Goal: Task Accomplishment & Management: Manage account settings

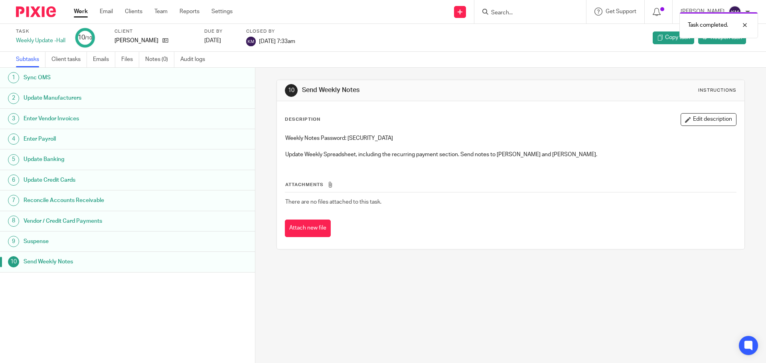
click at [81, 12] on link "Work" at bounding box center [81, 12] width 14 height 8
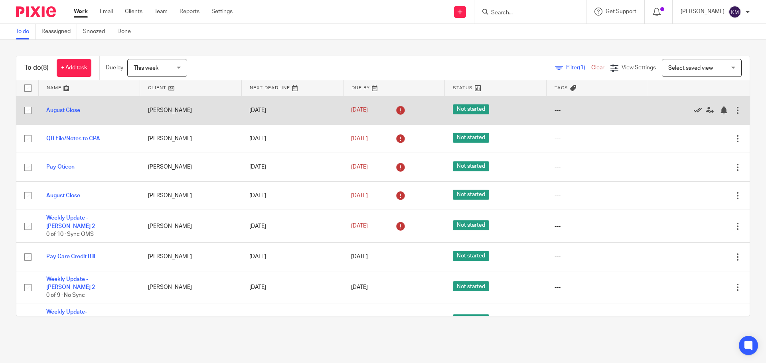
click at [694, 110] on icon at bounding box center [698, 111] width 8 height 8
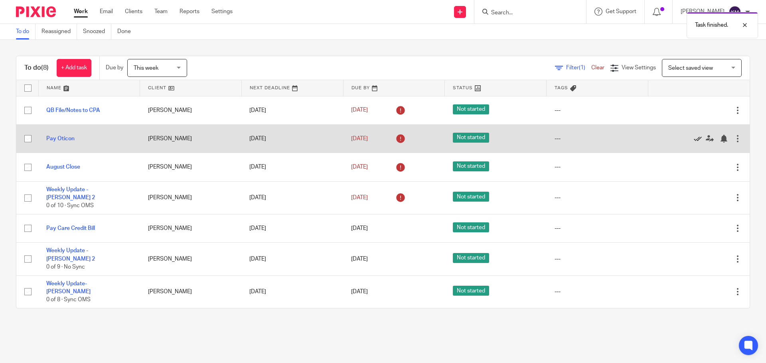
click at [694, 137] on icon at bounding box center [698, 139] width 8 height 8
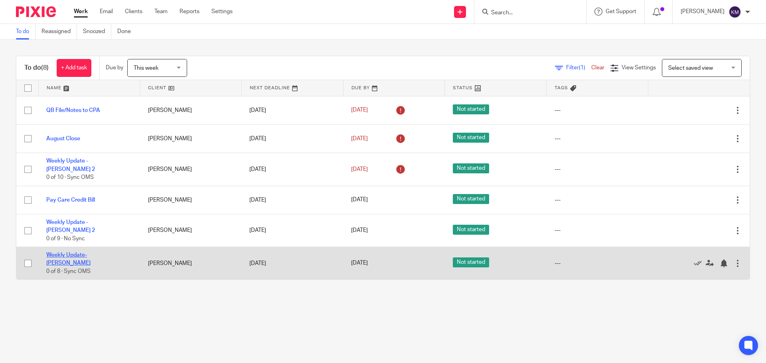
click at [91, 253] on link "Weekly Update- [PERSON_NAME]" at bounding box center [68, 260] width 44 height 14
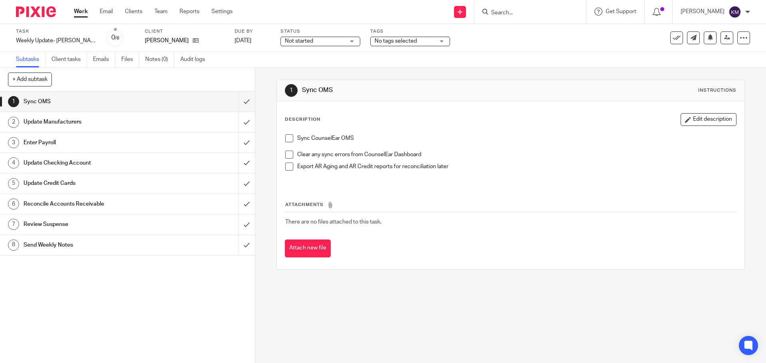
click at [79, 16] on link "Work" at bounding box center [81, 12] width 14 height 8
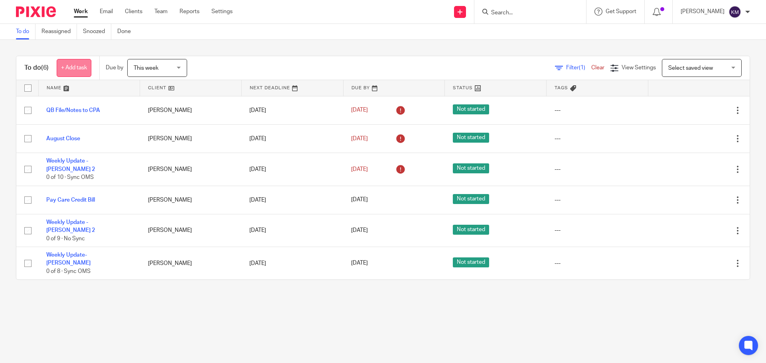
click at [83, 66] on link "+ Add task" at bounding box center [74, 68] width 35 height 18
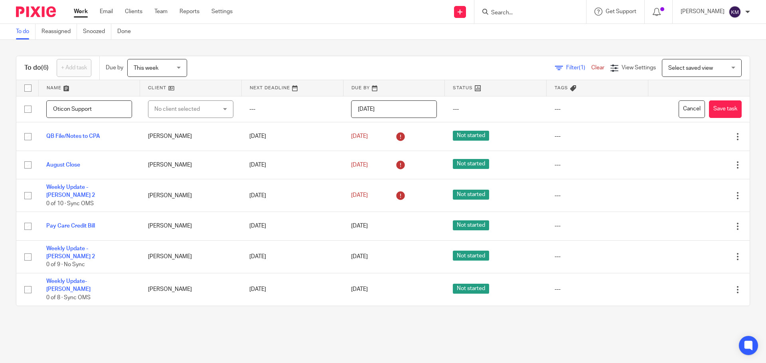
type input "Oticon Support"
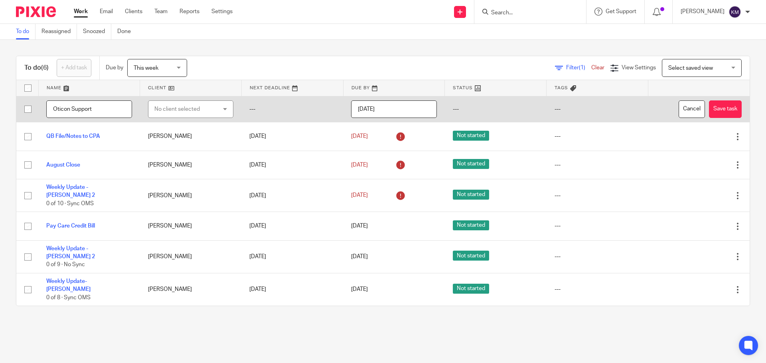
click at [175, 104] on div "No client selected" at bounding box center [185, 109] width 63 height 17
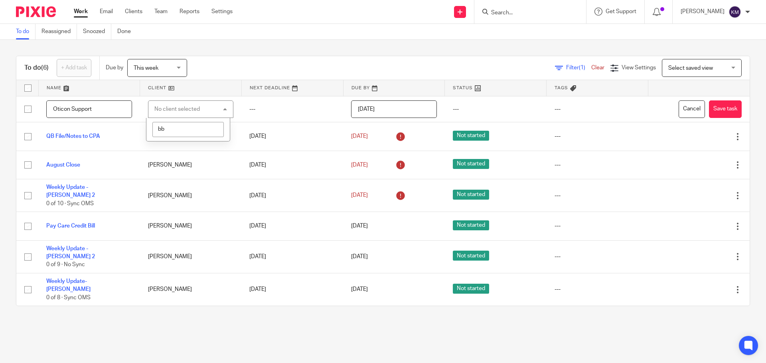
type input "b"
type input "bla"
click at [192, 149] on li "[PERSON_NAME]" at bounding box center [187, 149] width 83 height 16
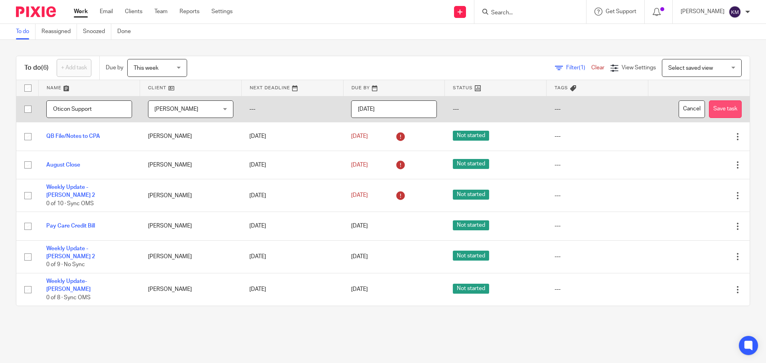
click at [715, 109] on button "Save task" at bounding box center [725, 110] width 33 height 18
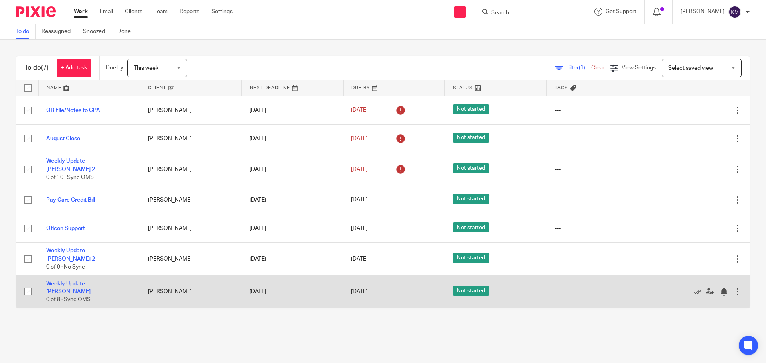
click at [91, 281] on link "Weekly Update- [PERSON_NAME]" at bounding box center [68, 288] width 44 height 14
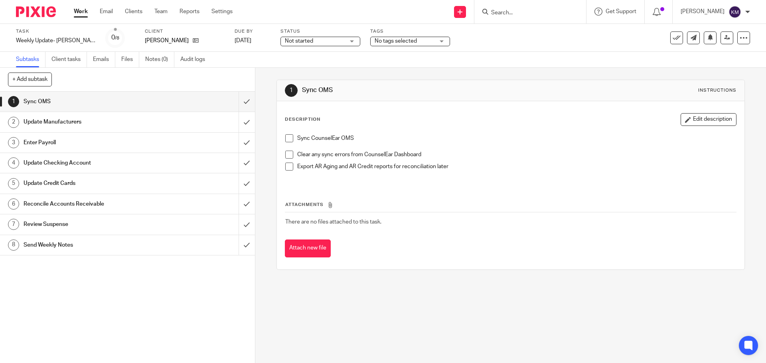
click at [288, 141] on span at bounding box center [289, 138] width 8 height 8
click at [286, 154] on span at bounding box center [289, 155] width 8 height 8
click at [286, 164] on span at bounding box center [289, 167] width 8 height 8
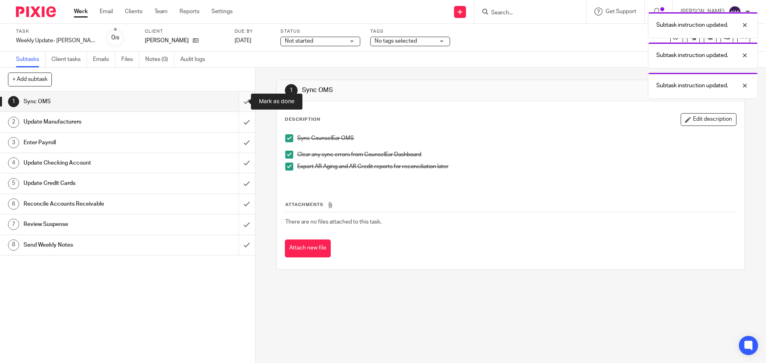
click at [239, 103] on input "submit" at bounding box center [127, 102] width 255 height 20
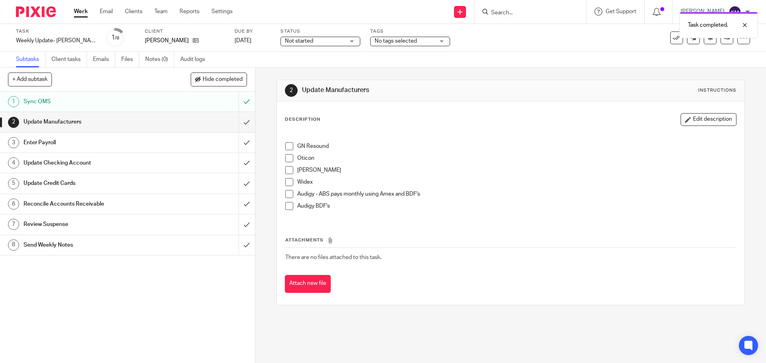
click at [288, 144] on span at bounding box center [289, 146] width 8 height 8
click at [285, 171] on span at bounding box center [289, 170] width 8 height 8
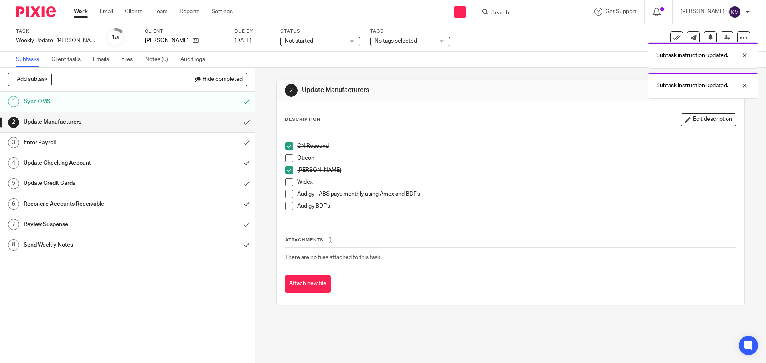
drag, startPoint x: 286, startPoint y: 196, endPoint x: 286, endPoint y: 203, distance: 8.0
click at [286, 196] on span at bounding box center [289, 194] width 8 height 8
click at [286, 204] on span at bounding box center [289, 206] width 8 height 8
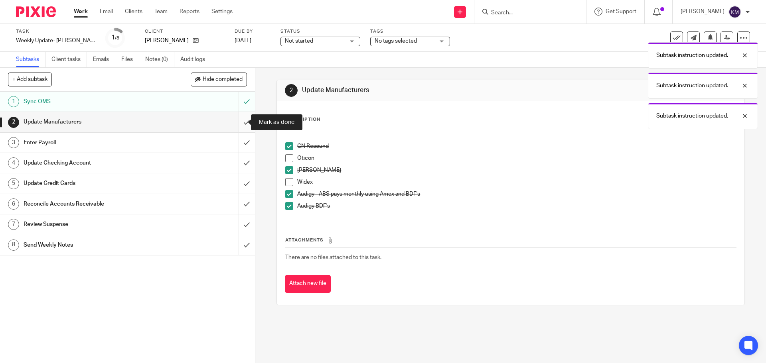
click at [238, 121] on input "submit" at bounding box center [127, 122] width 255 height 20
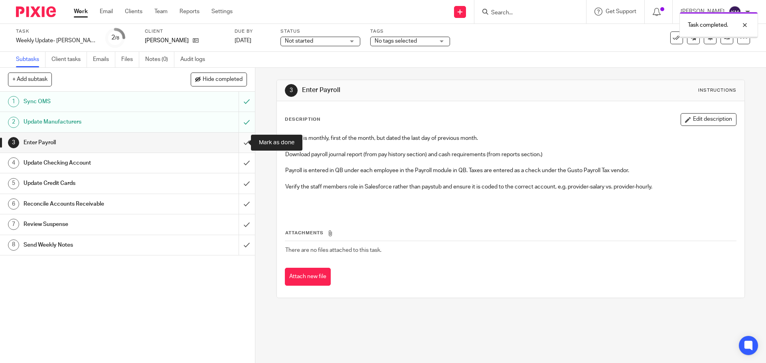
click at [238, 144] on input "submit" at bounding box center [127, 143] width 255 height 20
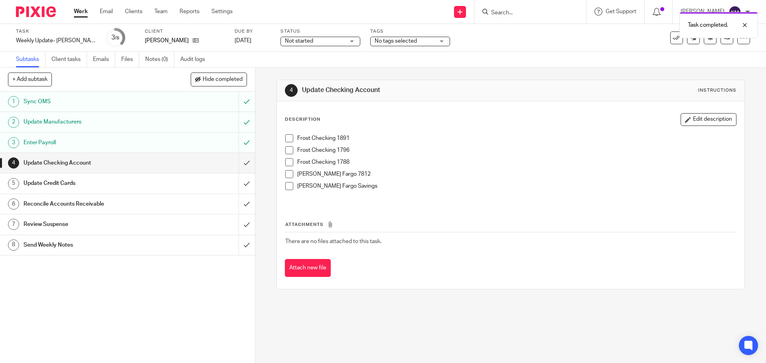
drag, startPoint x: 284, startPoint y: 139, endPoint x: 289, endPoint y: 148, distance: 10.0
click at [285, 140] on span at bounding box center [289, 138] width 8 height 8
click at [288, 149] on span at bounding box center [289, 150] width 8 height 8
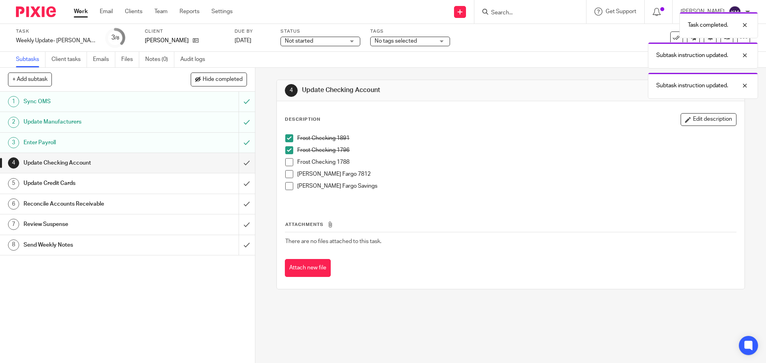
click at [286, 162] on span at bounding box center [289, 162] width 8 height 8
drag, startPoint x: 286, startPoint y: 172, endPoint x: 288, endPoint y: 181, distance: 8.5
click at [286, 173] on span at bounding box center [289, 174] width 8 height 8
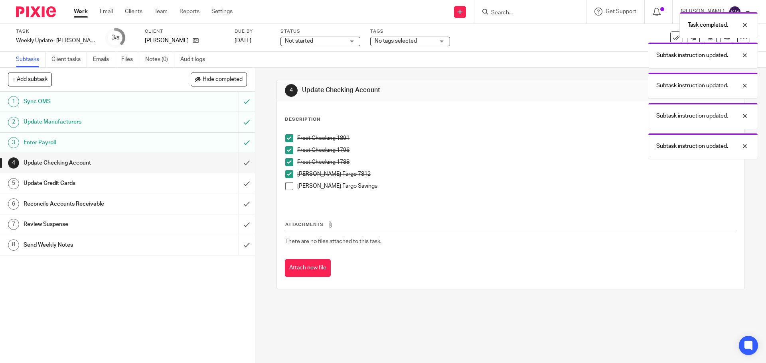
click at [286, 185] on span at bounding box center [289, 186] width 8 height 8
click at [240, 163] on input "submit" at bounding box center [127, 163] width 255 height 20
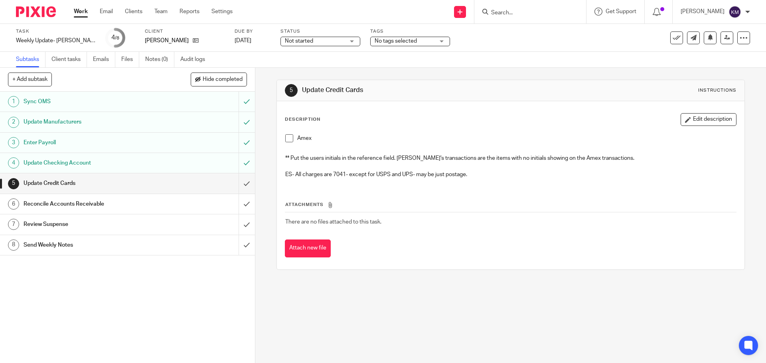
click at [285, 137] on span at bounding box center [289, 138] width 8 height 8
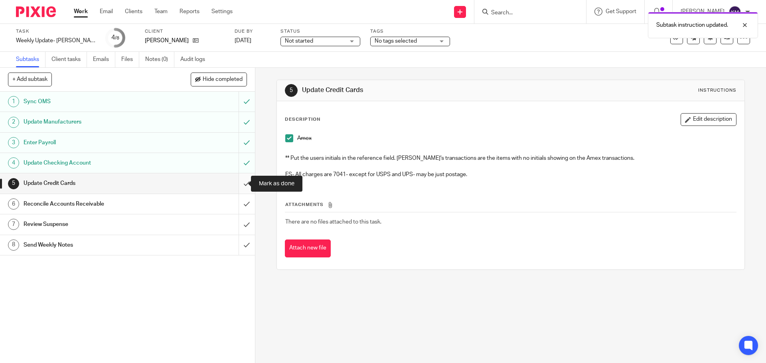
click at [240, 182] on input "submit" at bounding box center [127, 184] width 255 height 20
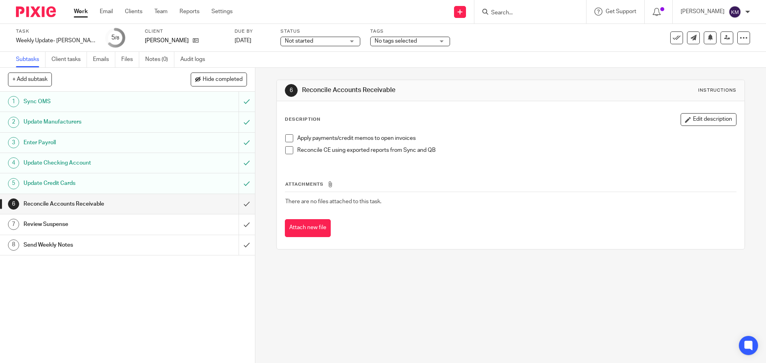
click at [285, 137] on span at bounding box center [289, 138] width 8 height 8
click at [287, 148] on span at bounding box center [289, 150] width 8 height 8
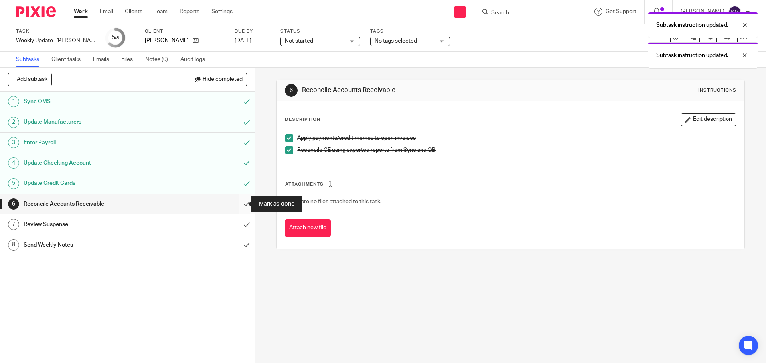
click at [237, 204] on input "submit" at bounding box center [127, 204] width 255 height 20
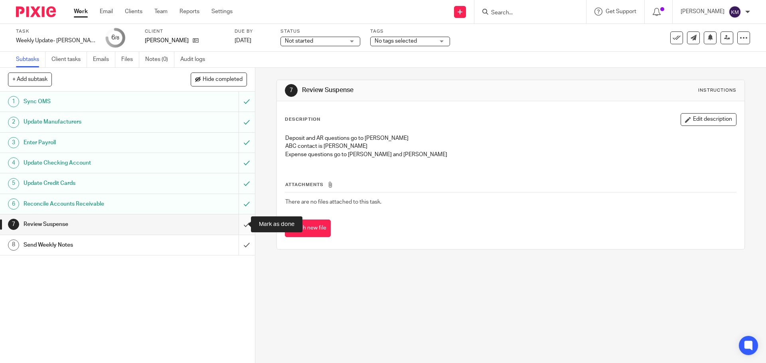
click at [238, 224] on input "submit" at bounding box center [127, 225] width 255 height 20
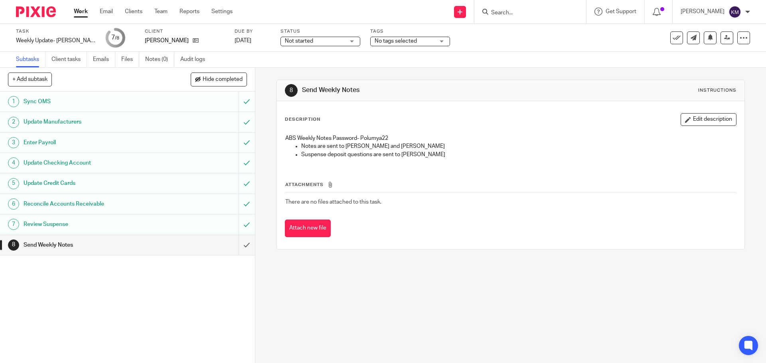
click at [361, 134] on p "ABS Weekly Notes Password- Polumya22" at bounding box center [510, 138] width 450 height 8
drag, startPoint x: 360, startPoint y: 135, endPoint x: 386, endPoint y: 134, distance: 26.3
click at [386, 134] on p "ABS Weekly Notes Password- Polumya22" at bounding box center [510, 138] width 450 height 8
copy p "Polumya22"
click at [233, 244] on input "submit" at bounding box center [127, 245] width 255 height 20
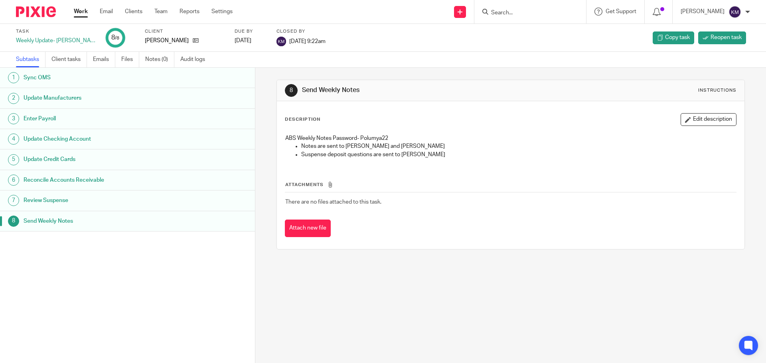
click at [79, 6] on div "Work Email Clients Team Reports Settings Work Email Clients Team Reports Settin…" at bounding box center [155, 12] width 179 height 24
click at [77, 10] on link "Work" at bounding box center [81, 12] width 14 height 8
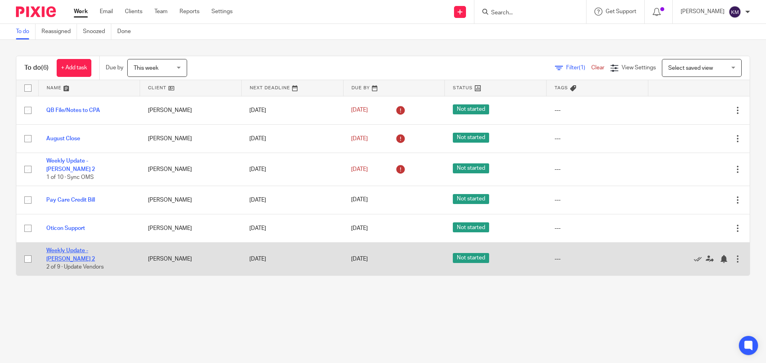
click at [87, 248] on link "Weekly Update - [PERSON_NAME] 2" at bounding box center [70, 255] width 49 height 14
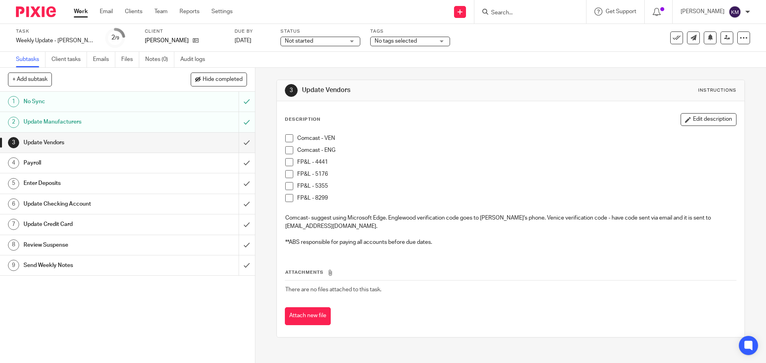
drag, startPoint x: 286, startPoint y: 137, endPoint x: 287, endPoint y: 144, distance: 6.4
click at [286, 138] on span at bounding box center [289, 138] width 8 height 8
click at [287, 147] on span at bounding box center [289, 150] width 8 height 8
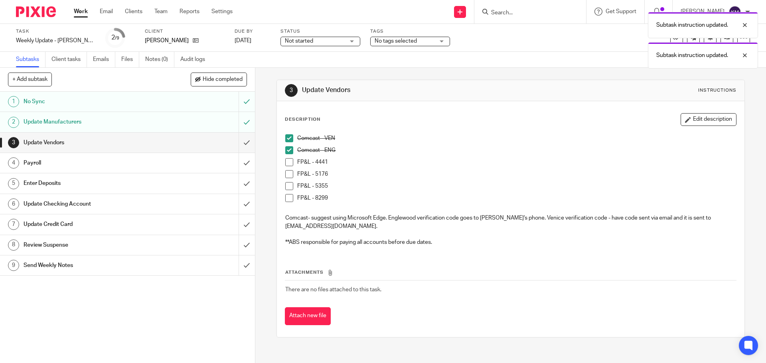
click at [286, 163] on span at bounding box center [289, 162] width 8 height 8
drag, startPoint x: 286, startPoint y: 174, endPoint x: 286, endPoint y: 181, distance: 7.2
click at [286, 175] on span at bounding box center [289, 174] width 8 height 8
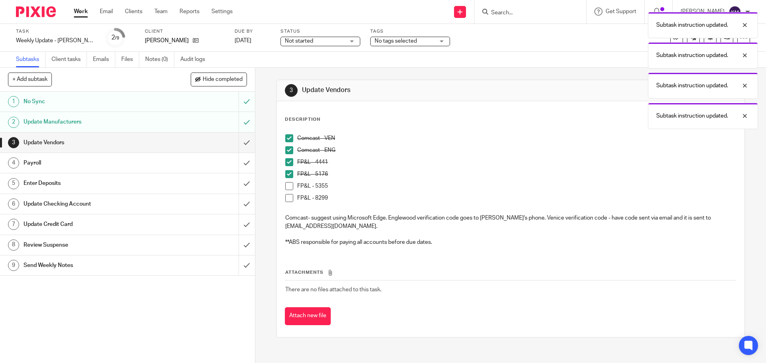
drag, startPoint x: 286, startPoint y: 186, endPoint x: 290, endPoint y: 196, distance: 10.1
click at [286, 187] on span at bounding box center [289, 186] width 8 height 8
drag, startPoint x: 288, startPoint y: 197, endPoint x: 265, endPoint y: 171, distance: 35.0
click at [288, 196] on span at bounding box center [289, 198] width 8 height 8
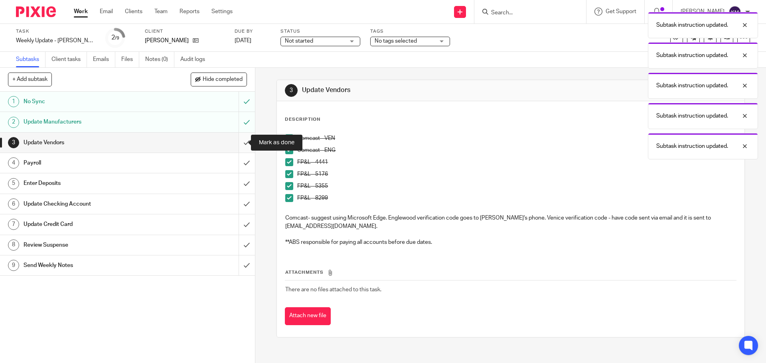
click at [244, 146] on input "submit" at bounding box center [127, 143] width 255 height 20
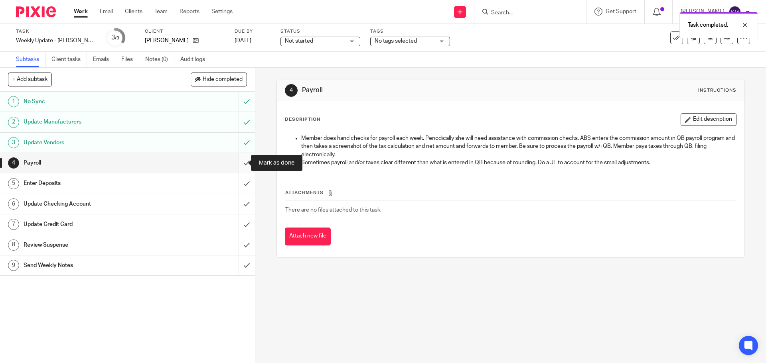
click at [238, 163] on input "submit" at bounding box center [127, 163] width 255 height 20
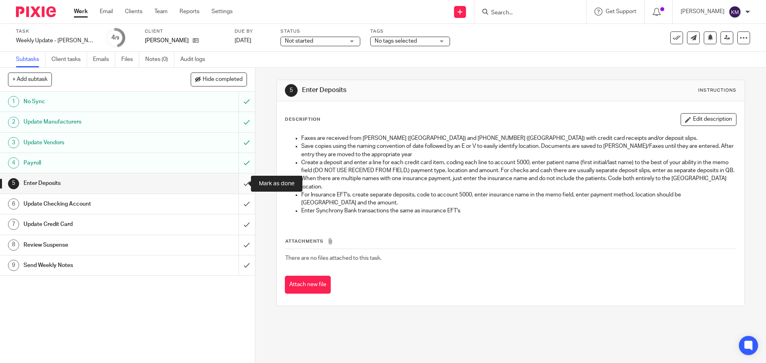
click at [240, 182] on input "submit" at bounding box center [127, 184] width 255 height 20
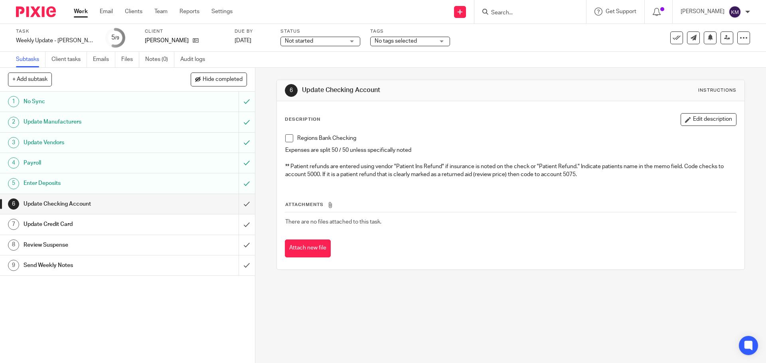
click at [288, 137] on span at bounding box center [289, 138] width 8 height 8
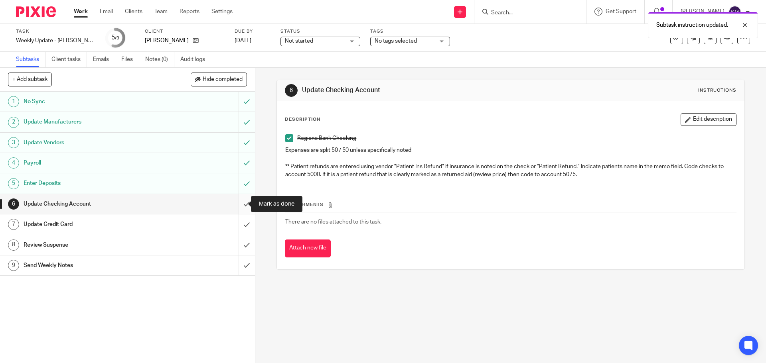
click at [237, 204] on input "submit" at bounding box center [127, 204] width 255 height 20
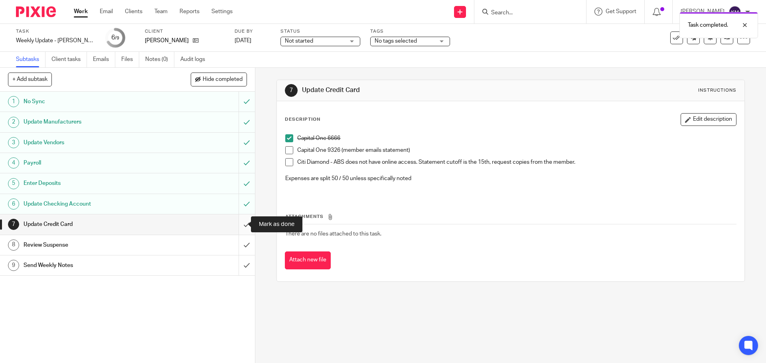
click at [239, 224] on input "submit" at bounding box center [127, 225] width 255 height 20
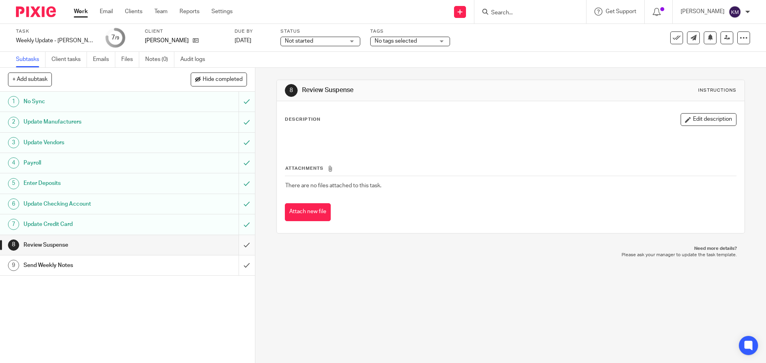
click at [229, 244] on link "8 Review Suspense" at bounding box center [119, 245] width 239 height 20
click at [237, 245] on input "submit" at bounding box center [127, 245] width 255 height 20
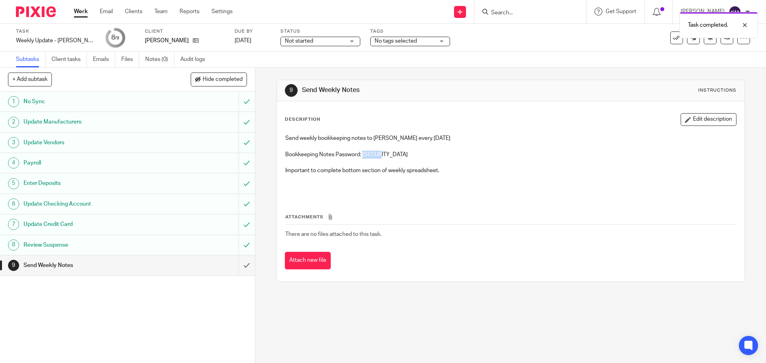
drag, startPoint x: 362, startPoint y: 152, endPoint x: 399, endPoint y: 156, distance: 37.7
click at [399, 156] on p "Bookkeeping Notes Password: [SECURITY_DATA]" at bounding box center [510, 155] width 450 height 8
copy p "m492P3"
click at [240, 263] on input "submit" at bounding box center [127, 266] width 255 height 20
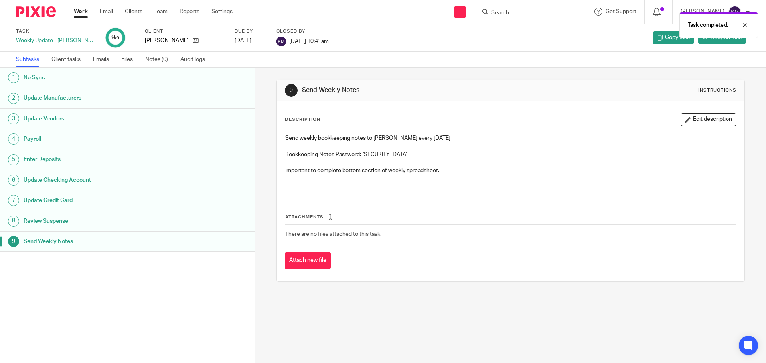
click at [78, 11] on link "Work" at bounding box center [81, 12] width 14 height 8
